Goal: Check status: Check status

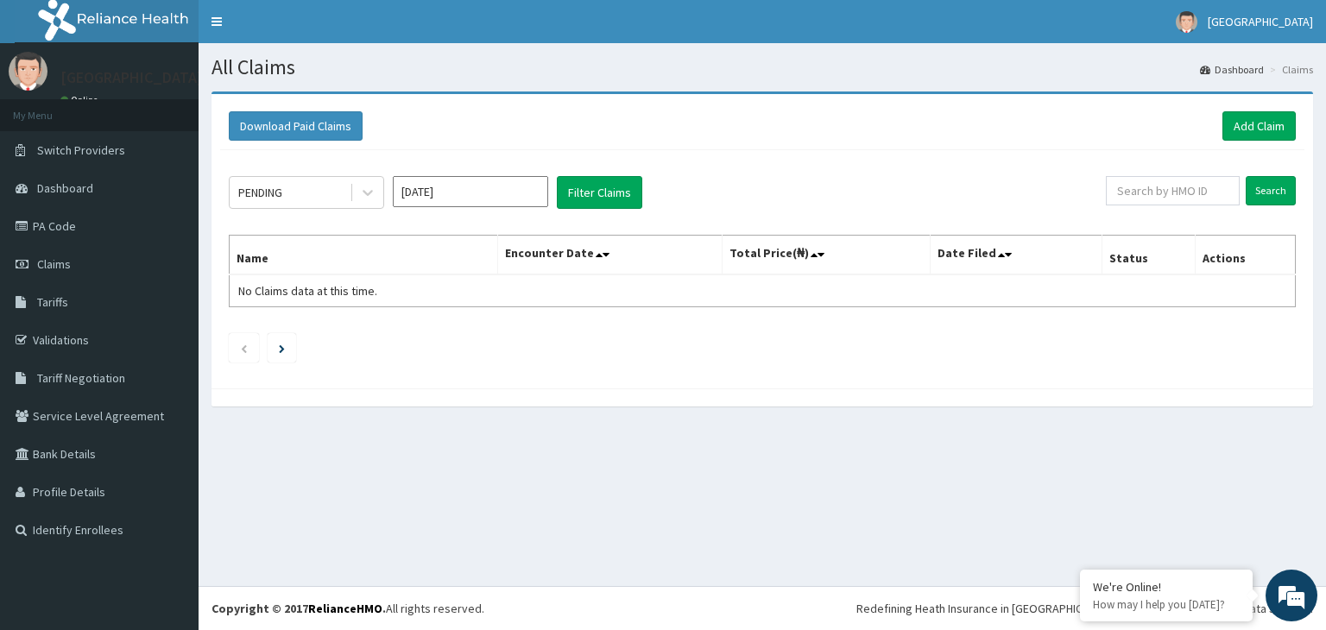
click at [619, 432] on section "Download Paid Claims Add Claim × Note you can only download claims within a max…" at bounding box center [762, 258] width 1127 height 358
click at [435, 400] on div at bounding box center [763, 397] width 1102 height 18
click at [460, 431] on section "Download Paid Claims Add Claim × Note you can only download claims within a max…" at bounding box center [762, 258] width 1127 height 358
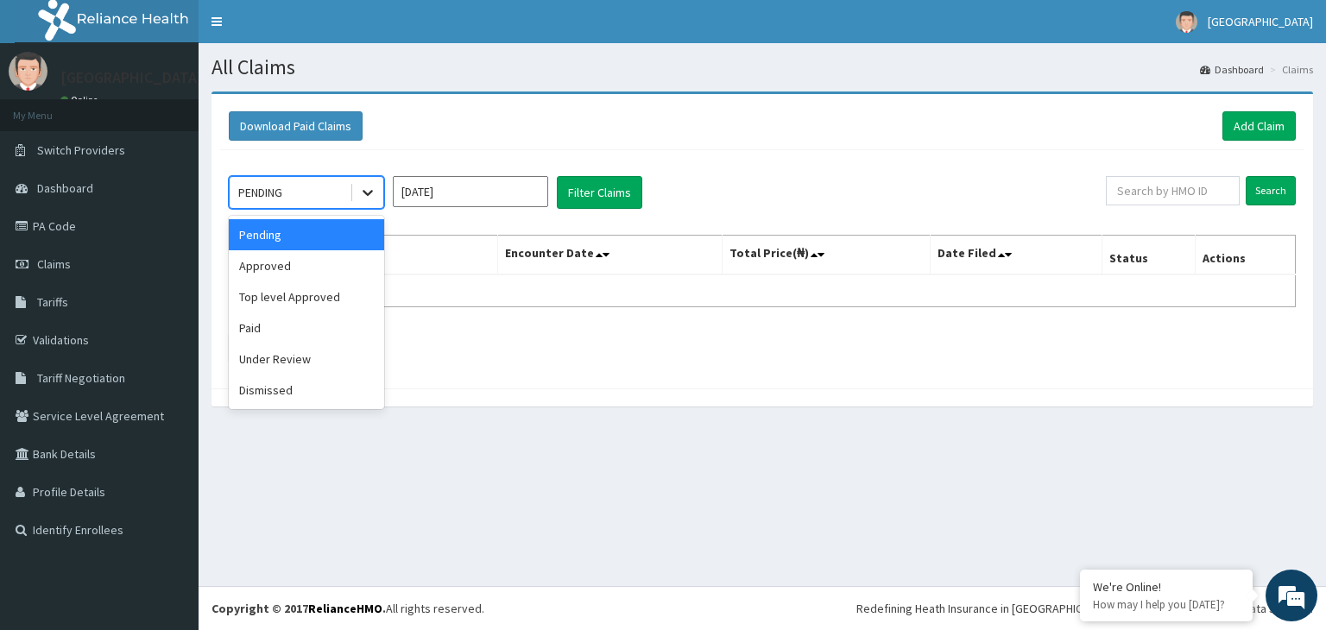
click at [369, 197] on icon at bounding box center [367, 192] width 17 height 17
click at [278, 263] on div "Approved" at bounding box center [306, 265] width 155 height 31
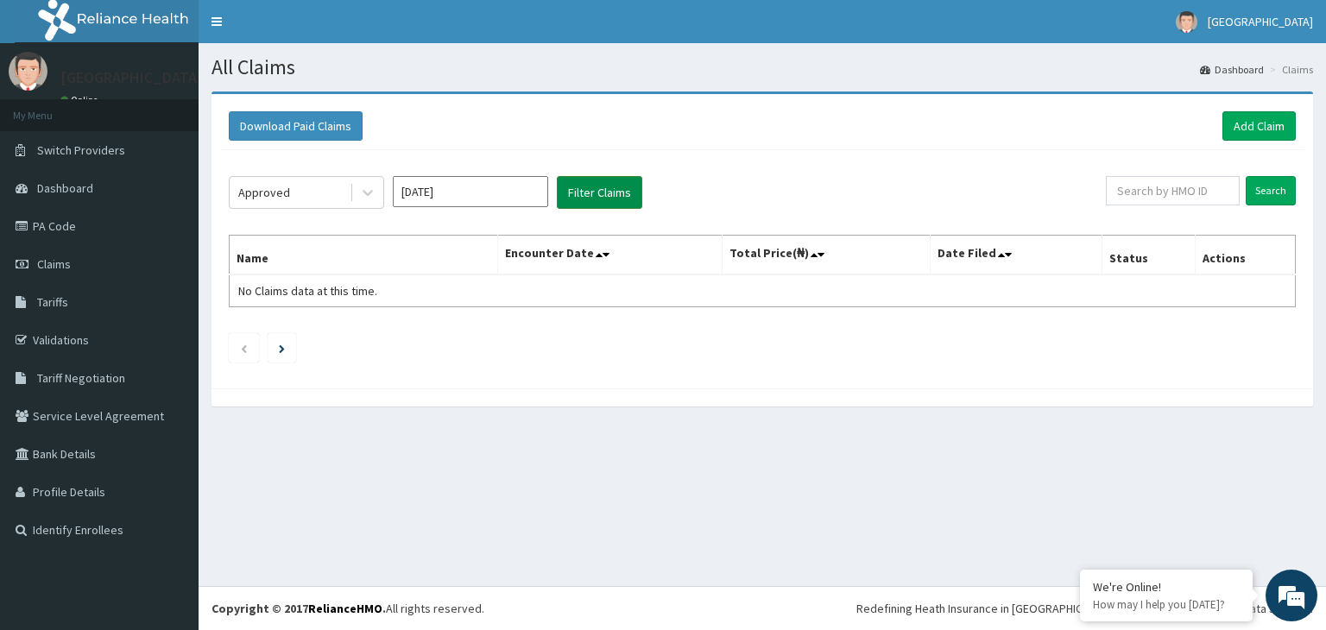
click at [611, 197] on button "Filter Claims" at bounding box center [599, 192] width 85 height 33
click at [1160, 196] on input "text" at bounding box center [1173, 190] width 134 height 29
click at [1169, 186] on input "text" at bounding box center [1173, 190] width 134 height 29
paste input "[MEDICAL_DATA]"
click at [1264, 193] on input "Search" at bounding box center [1271, 190] width 50 height 29
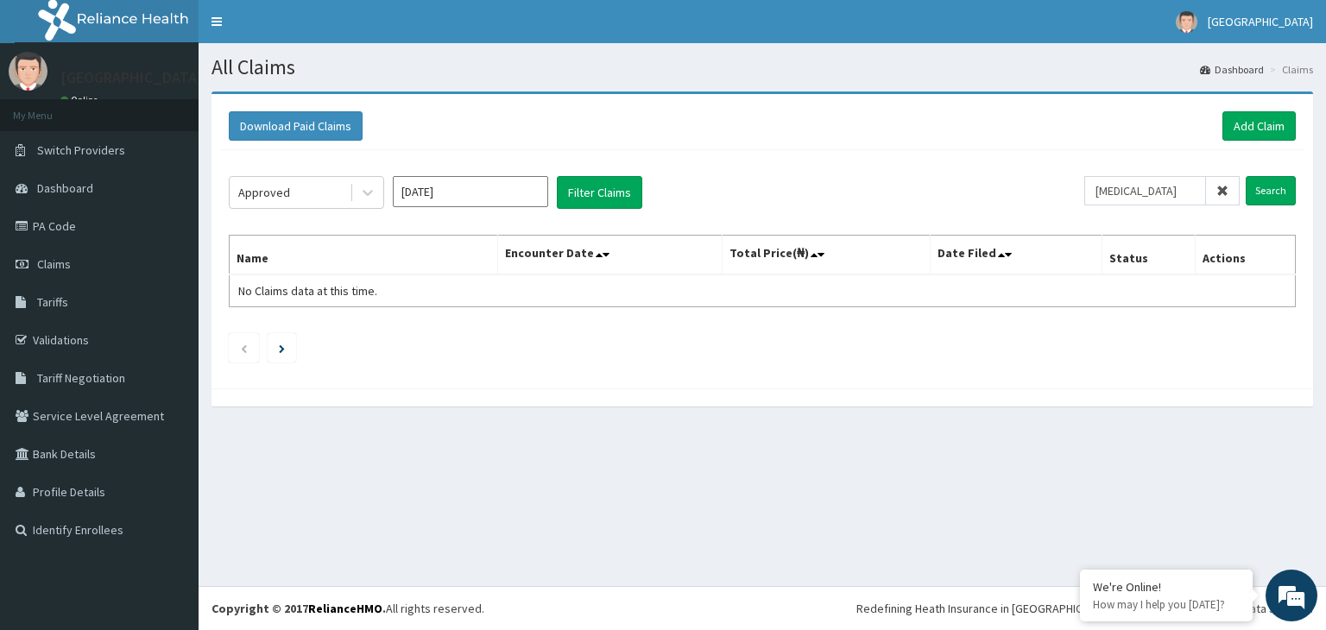
click at [511, 194] on input "[DATE]" at bounding box center [470, 191] width 155 height 31
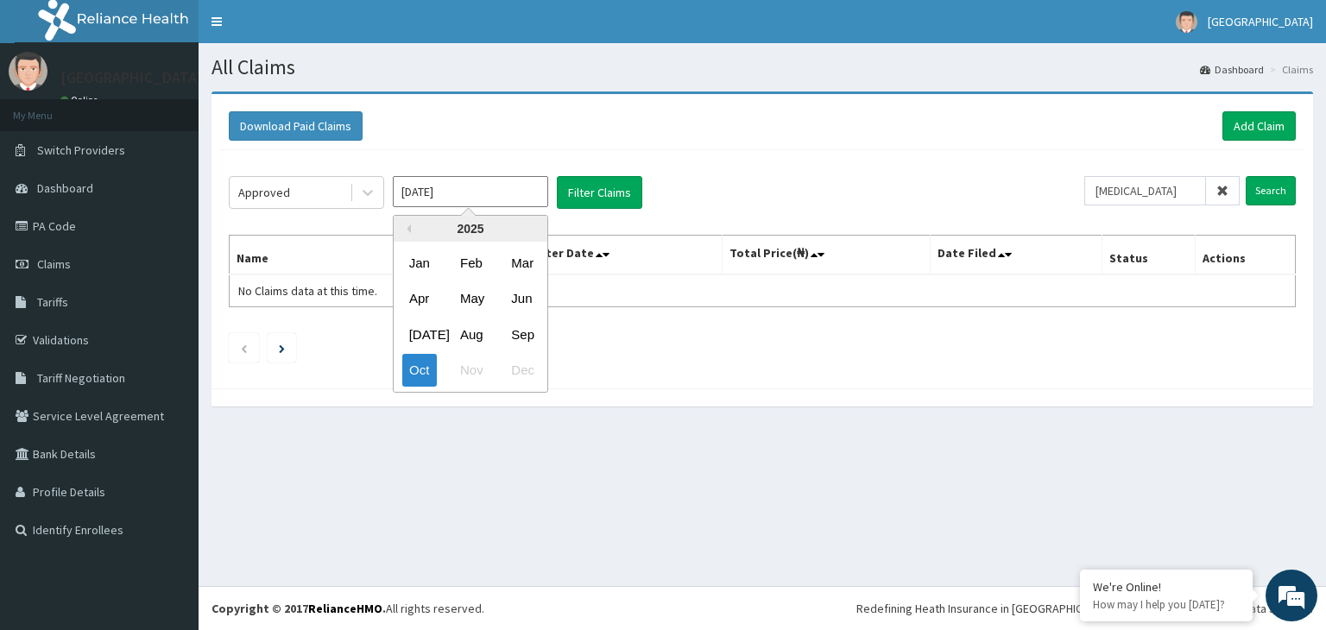
drag, startPoint x: 418, startPoint y: 376, endPoint x: 515, endPoint y: 291, distance: 129.1
click at [418, 375] on div "Oct" at bounding box center [419, 371] width 35 height 32
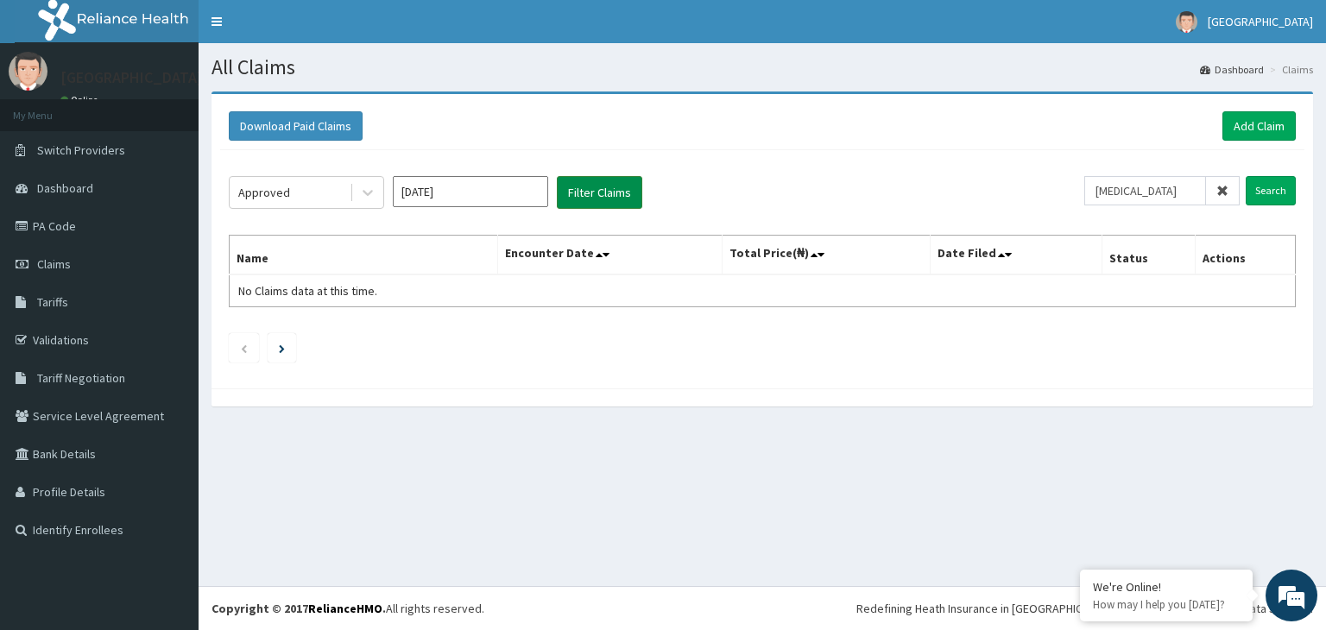
click at [586, 184] on button "Filter Claims" at bounding box center [599, 192] width 85 height 33
drag, startPoint x: 1204, startPoint y: 186, endPoint x: 777, endPoint y: 201, distance: 427.6
click at [780, 198] on div "Approved [DATE] Filter Claims [MEDICAL_DATA] Search" at bounding box center [762, 192] width 1067 height 33
drag, startPoint x: 1202, startPoint y: 192, endPoint x: 1013, endPoint y: 165, distance: 190.9
click at [1013, 165] on div "Approved [DATE] Filter Claims sils with [MEDICAL_DATA] Search Name Encounter Da…" at bounding box center [762, 265] width 1084 height 230
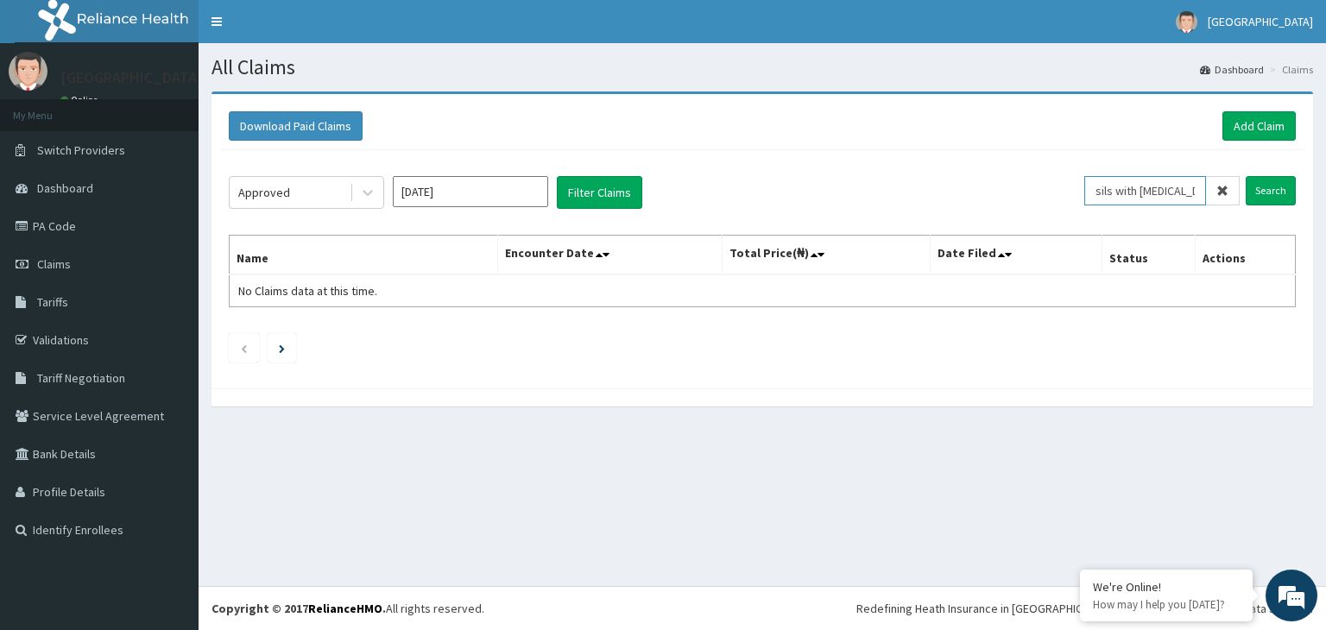
type input "hy of adenoids"
drag, startPoint x: 1184, startPoint y: 192, endPoint x: 319, endPoint y: 177, distance: 865.1
click at [319, 177] on div "Approved [DATE] Filter Claims hy of adenoids Search" at bounding box center [762, 192] width 1067 height 33
paste input "BUD/10071/B"
type input "BUD/10071/B"
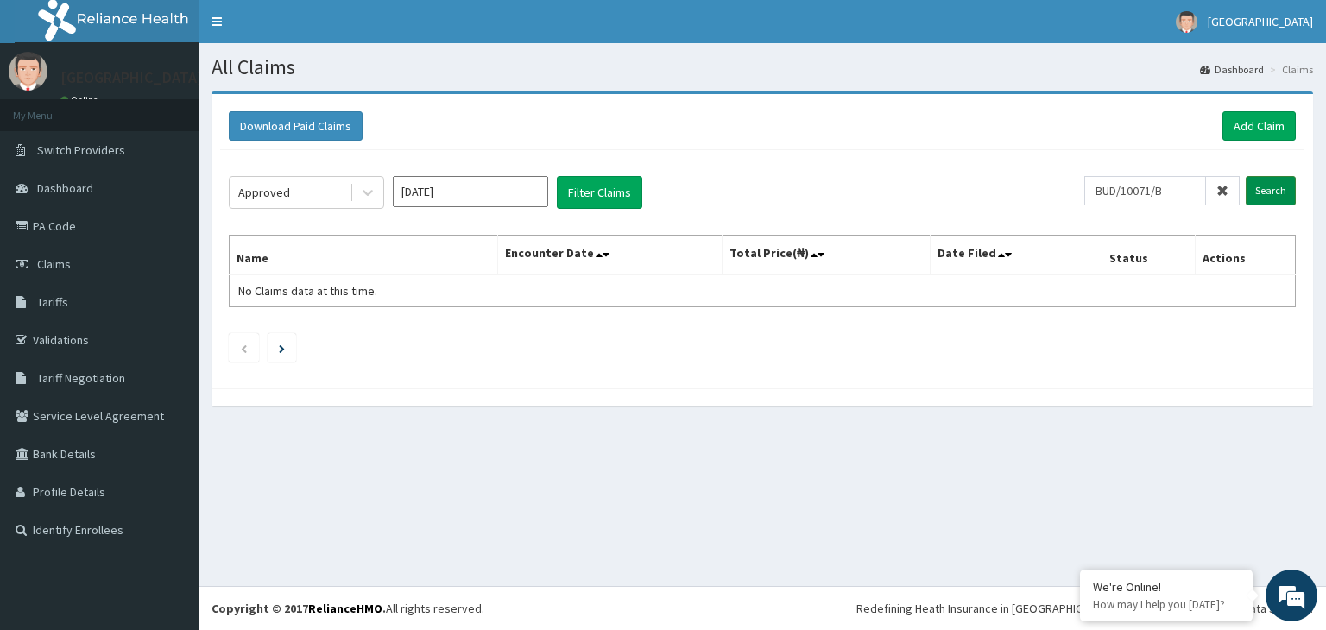
click at [1267, 198] on input "Search" at bounding box center [1271, 190] width 50 height 29
